Goal: Transaction & Acquisition: Download file/media

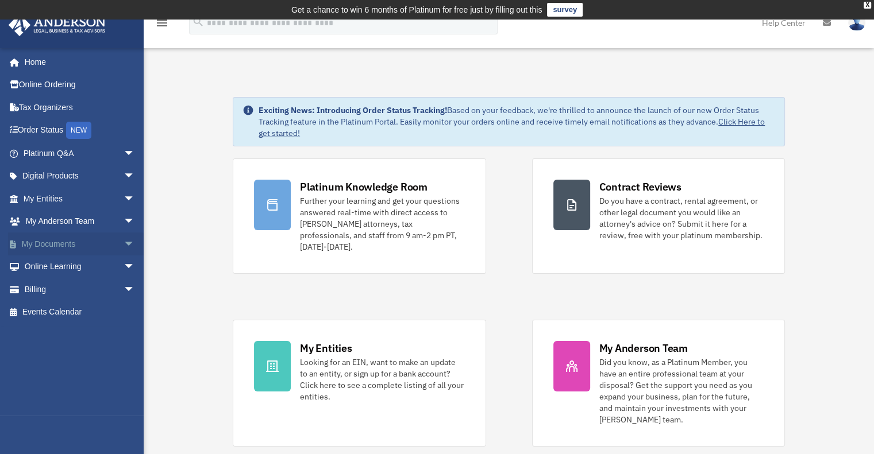
click at [48, 241] on link "My Documents arrow_drop_down" at bounding box center [80, 244] width 144 height 23
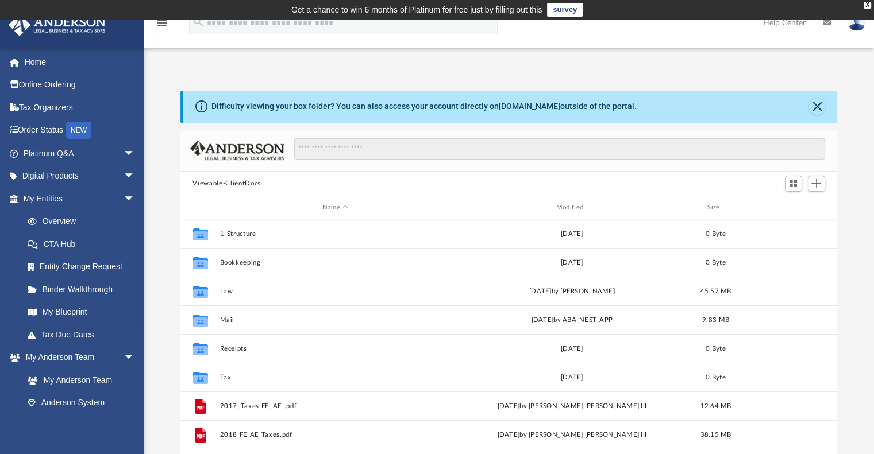
scroll to position [252, 648]
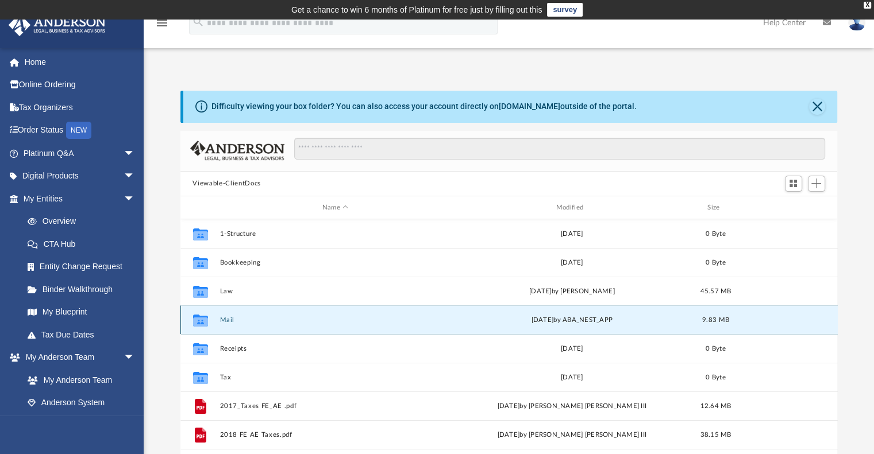
click at [231, 318] on button "Mail" at bounding box center [334, 319] width 231 height 7
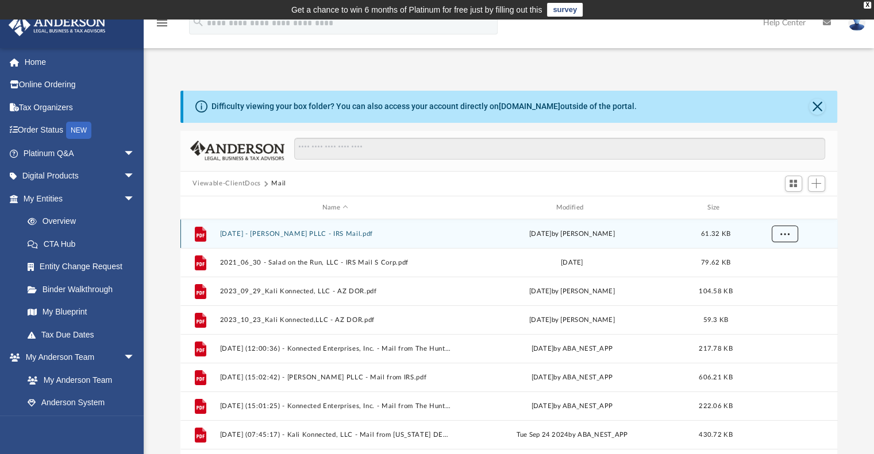
click at [786, 234] on span "More options" at bounding box center [783, 234] width 9 height 6
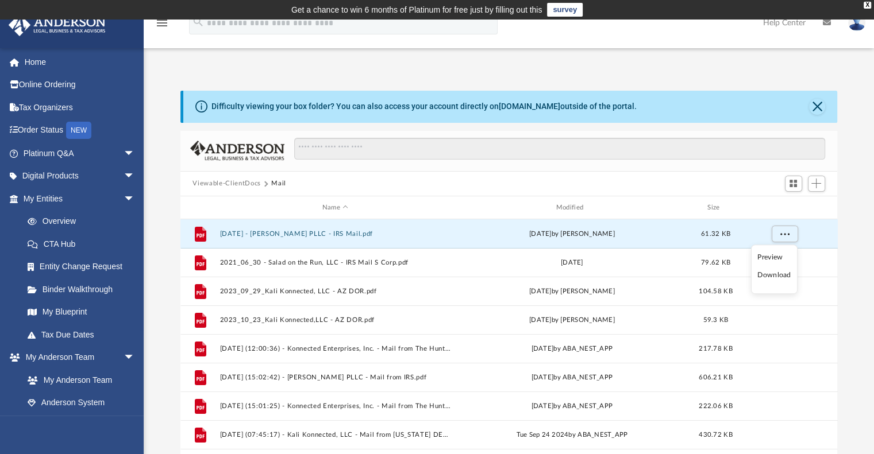
click at [743, 184] on div "Viewable-ClientDocs Mail" at bounding box center [508, 184] width 657 height 25
click at [569, 204] on div "Modified" at bounding box center [570, 208] width 231 height 10
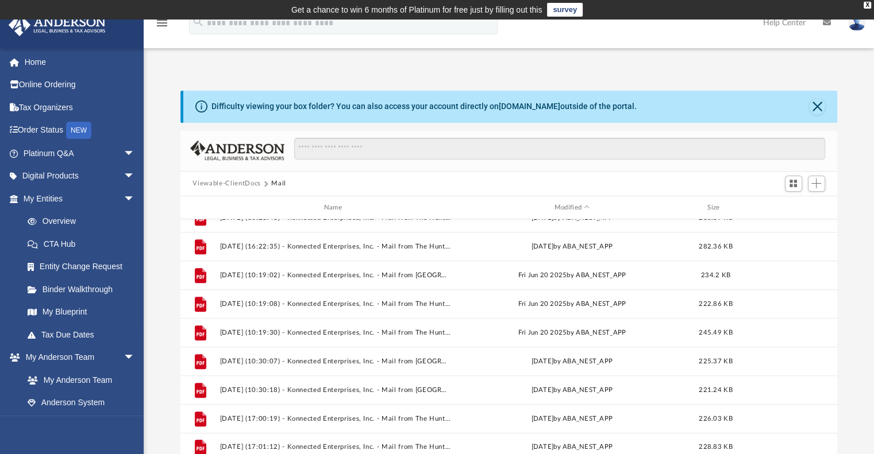
scroll to position [1055, 0]
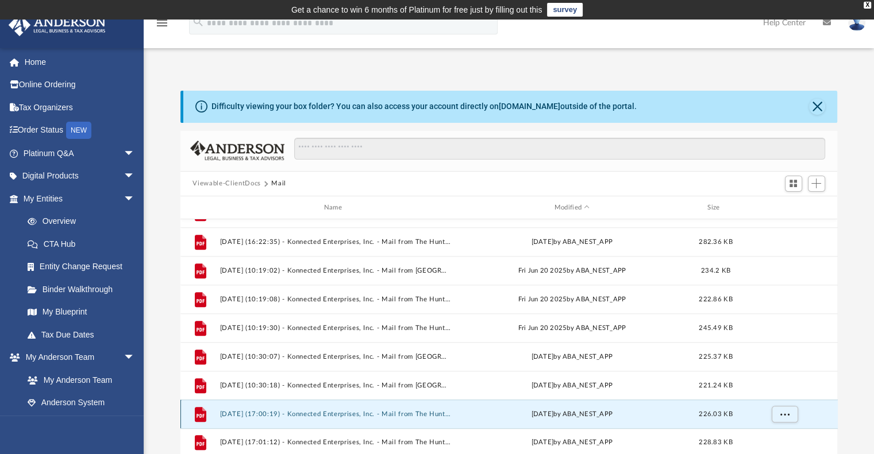
click at [354, 415] on button "[DATE] (17:00:19) - Konnected Enterprises, Inc. - Mail from The Huntington Nati…" at bounding box center [334, 414] width 231 height 7
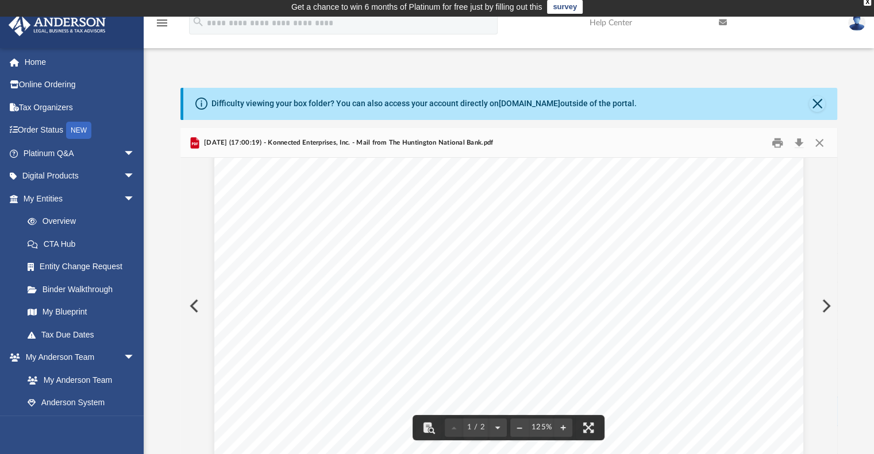
scroll to position [0, 0]
click at [796, 138] on button "Download" at bounding box center [799, 143] width 21 height 18
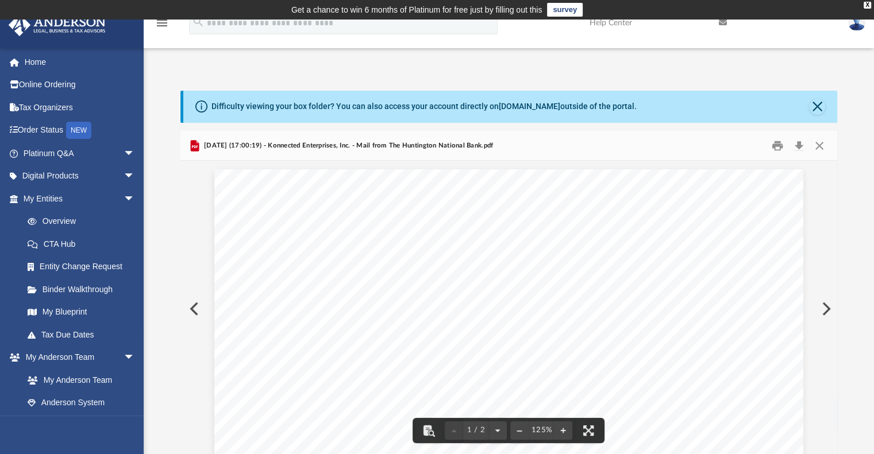
click at [194, 312] on button "Preview" at bounding box center [192, 309] width 25 height 32
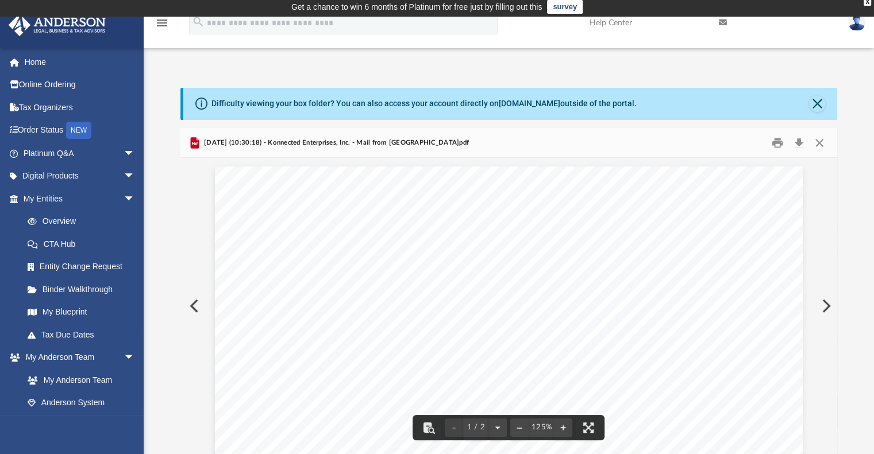
scroll to position [345, 0]
click at [827, 304] on button "Preview" at bounding box center [824, 306] width 25 height 32
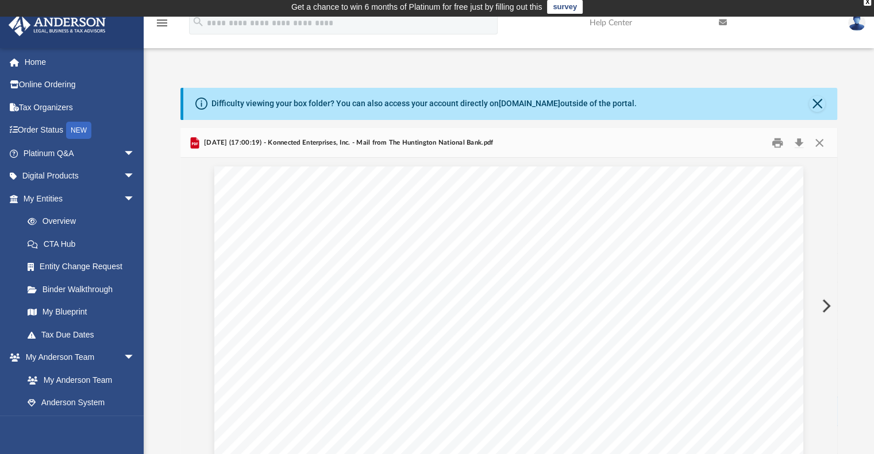
click at [827, 304] on button "Preview" at bounding box center [824, 306] width 25 height 32
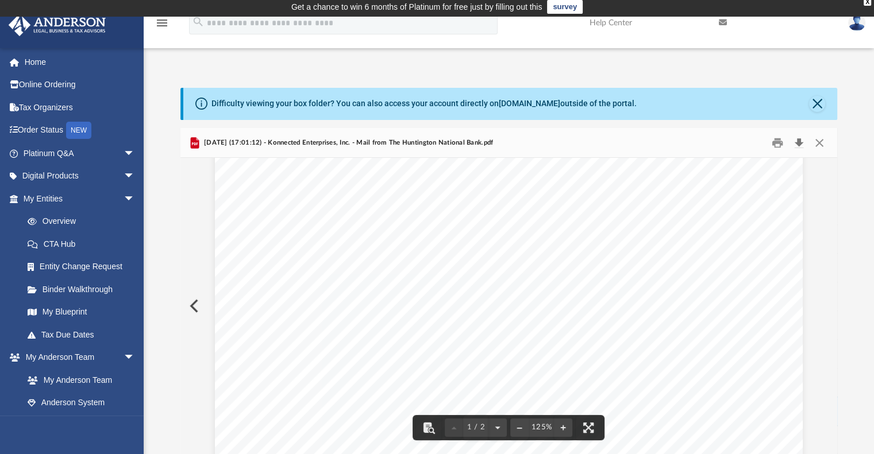
click at [796, 146] on button "Download" at bounding box center [799, 143] width 21 height 18
click at [809, 100] on button "Close" at bounding box center [817, 104] width 16 height 16
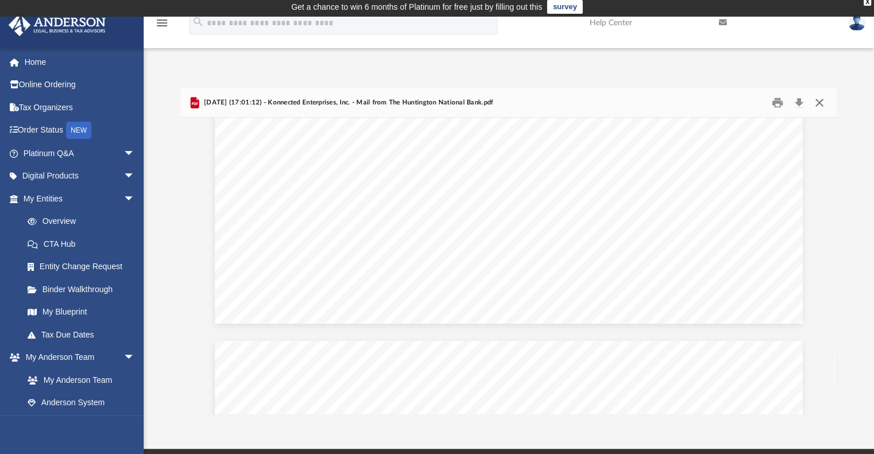
click at [822, 101] on button "Close" at bounding box center [819, 103] width 21 height 18
